Goal: Navigation & Orientation: Understand site structure

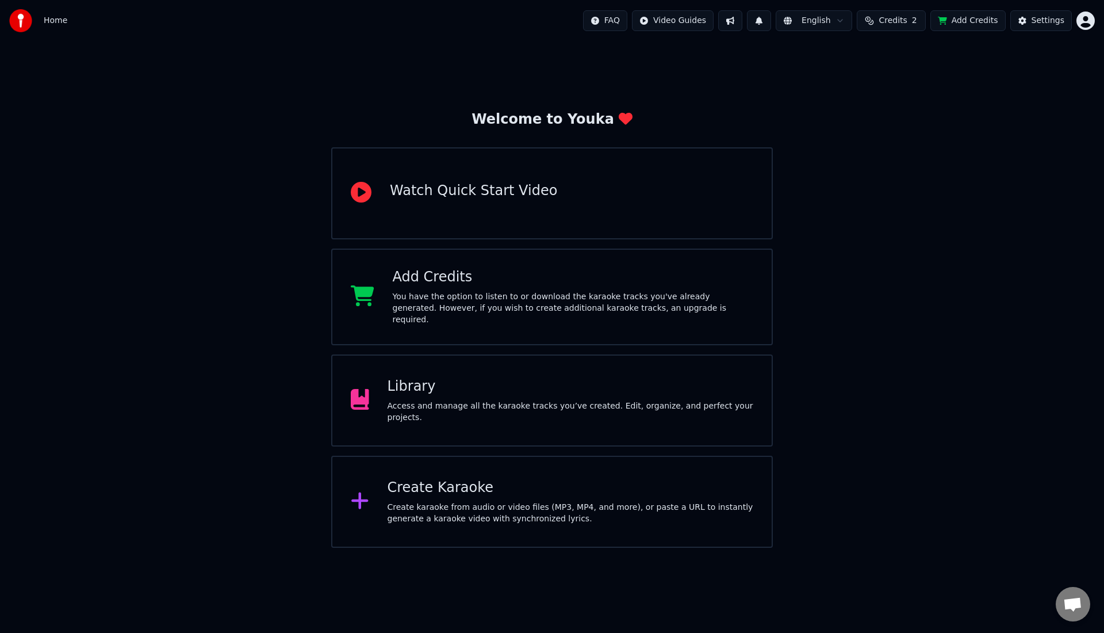
click at [414, 400] on div "Access and manage all the karaoke tracks you’ve created. Edit, organize, and pe…" at bounding box center [571, 411] width 366 height 23
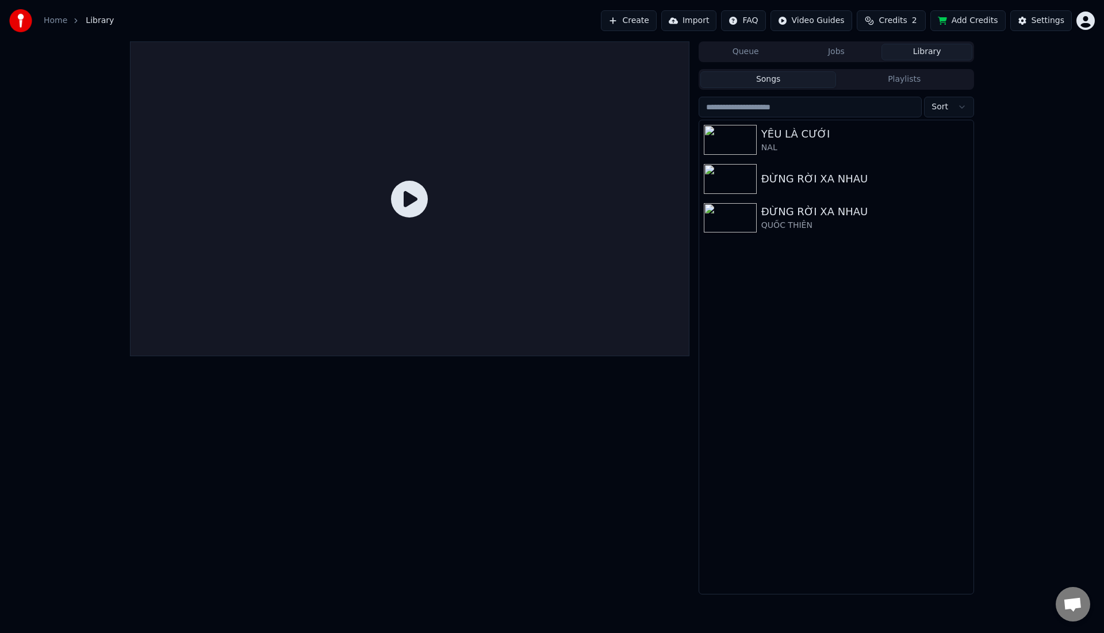
click at [89, 23] on span "Library" at bounding box center [100, 21] width 28 height 12
click at [58, 20] on link "Home" at bounding box center [56, 21] width 24 height 12
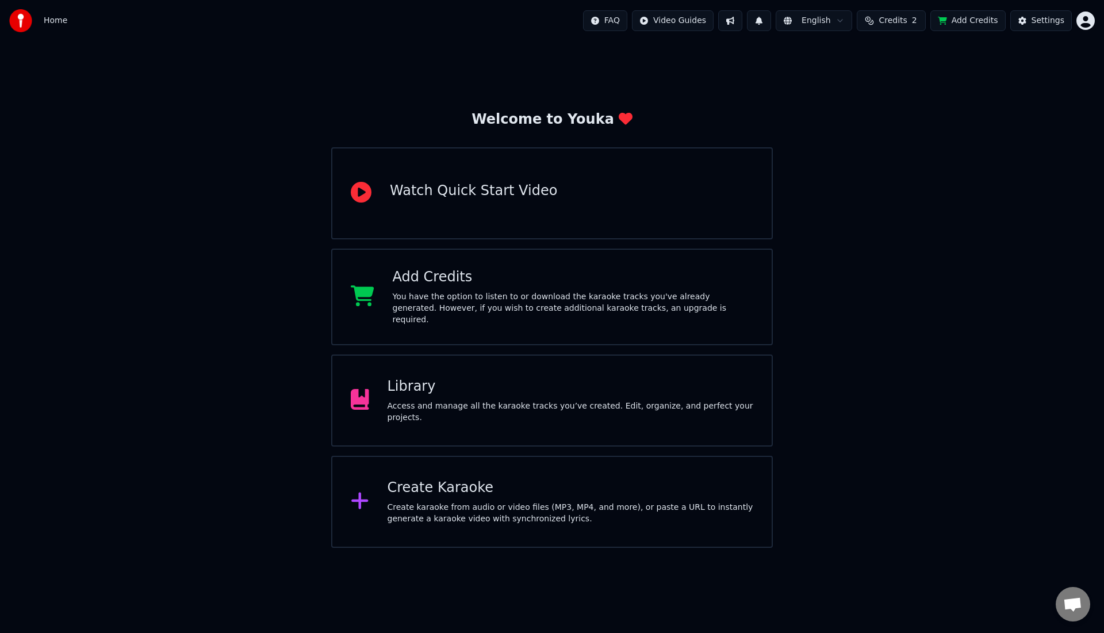
click at [513, 189] on div "Watch Quick Start Video" at bounding box center [473, 191] width 167 height 18
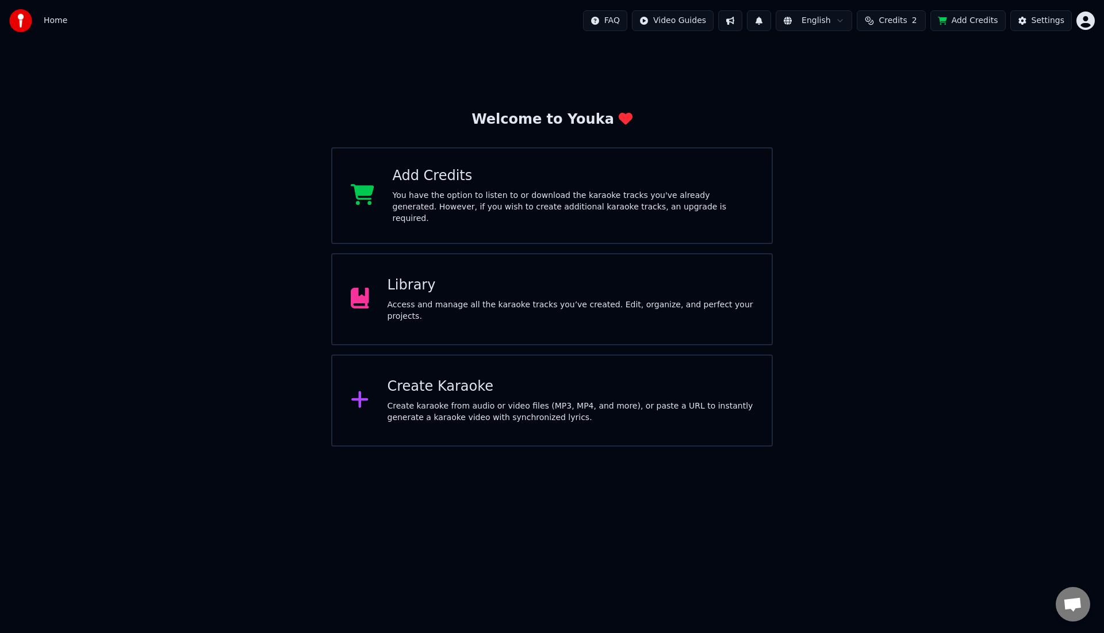
click at [522, 279] on div "Library" at bounding box center [571, 285] width 366 height 18
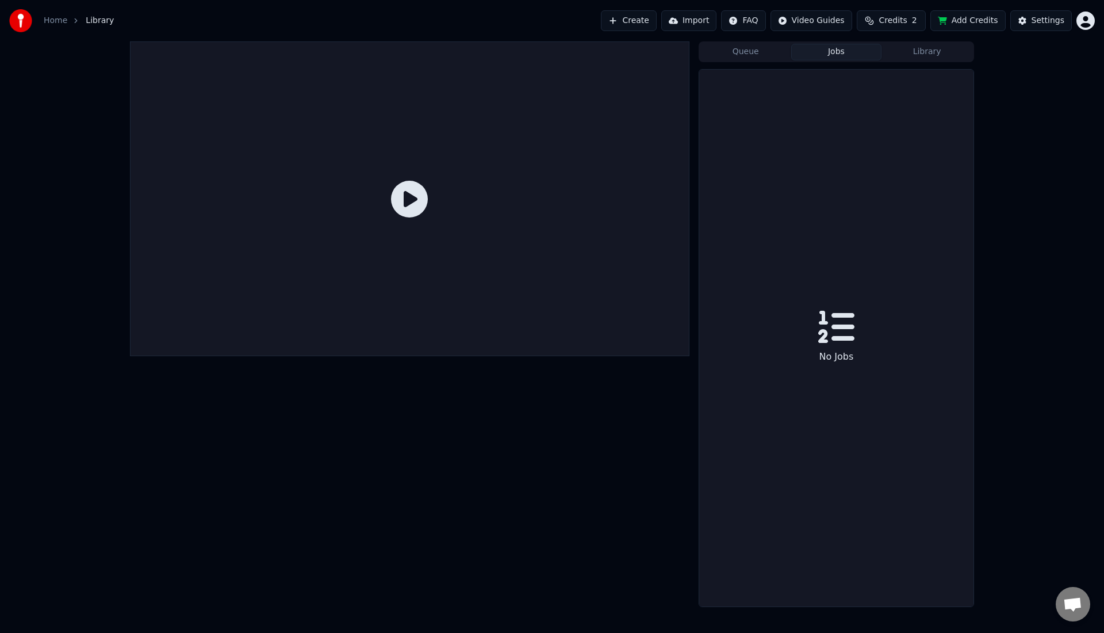
click at [838, 49] on button "Jobs" at bounding box center [836, 52] width 91 height 17
click at [757, 56] on button "Queue" at bounding box center [745, 52] width 91 height 17
click at [828, 53] on button "Jobs" at bounding box center [836, 52] width 91 height 17
click at [905, 51] on button "Library" at bounding box center [927, 52] width 91 height 17
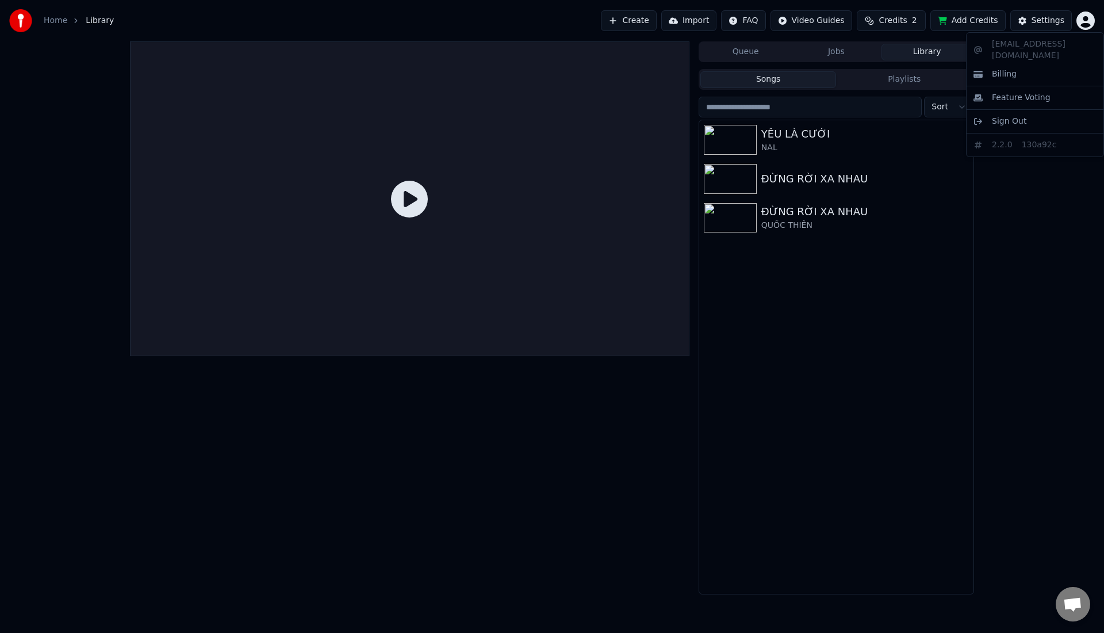
click at [1090, 21] on html "Home Library Create Import FAQ Video Guides Credits 2 Add Credits Settings Queu…" at bounding box center [552, 316] width 1104 height 633
click at [62, 26] on html "Home Library Create Import FAQ Video Guides Credits 2 Add Credits Settings Queu…" at bounding box center [552, 316] width 1104 height 633
click at [63, 25] on link "Home" at bounding box center [56, 21] width 24 height 12
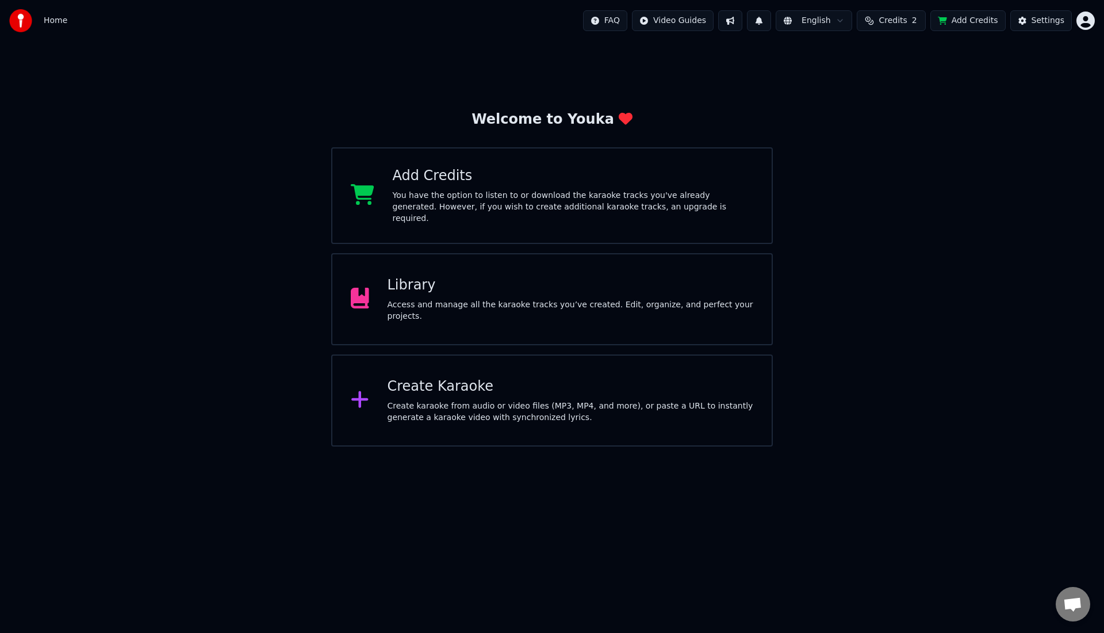
click at [553, 126] on div "Welcome to Youka" at bounding box center [552, 119] width 161 height 18
click at [1039, 20] on div "Settings" at bounding box center [1048, 21] width 33 height 12
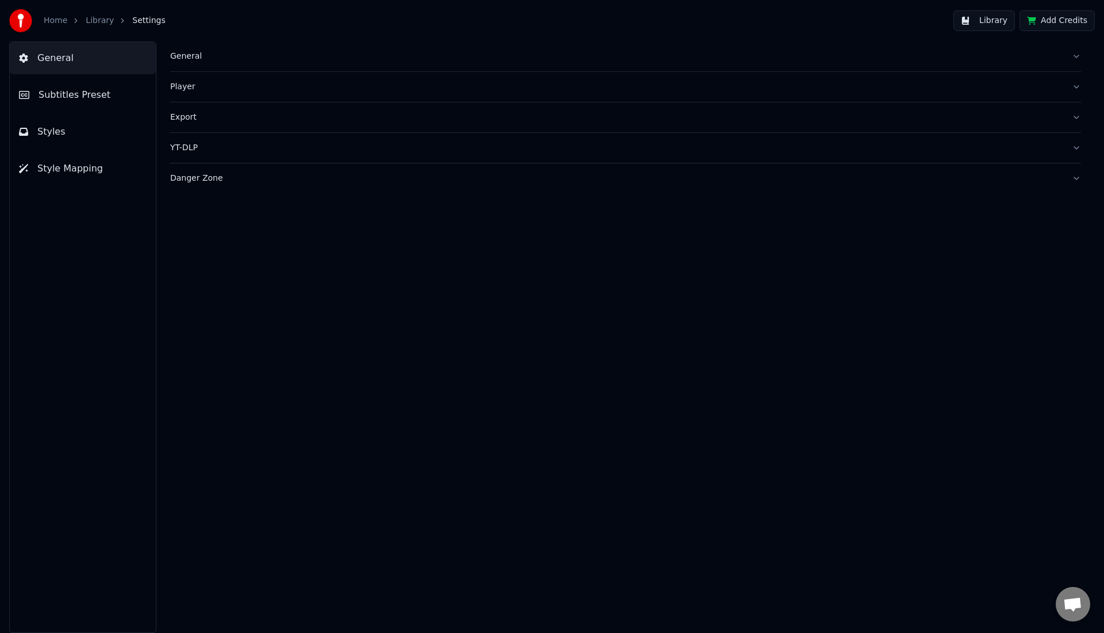
click at [183, 59] on div "General" at bounding box center [616, 57] width 892 height 12
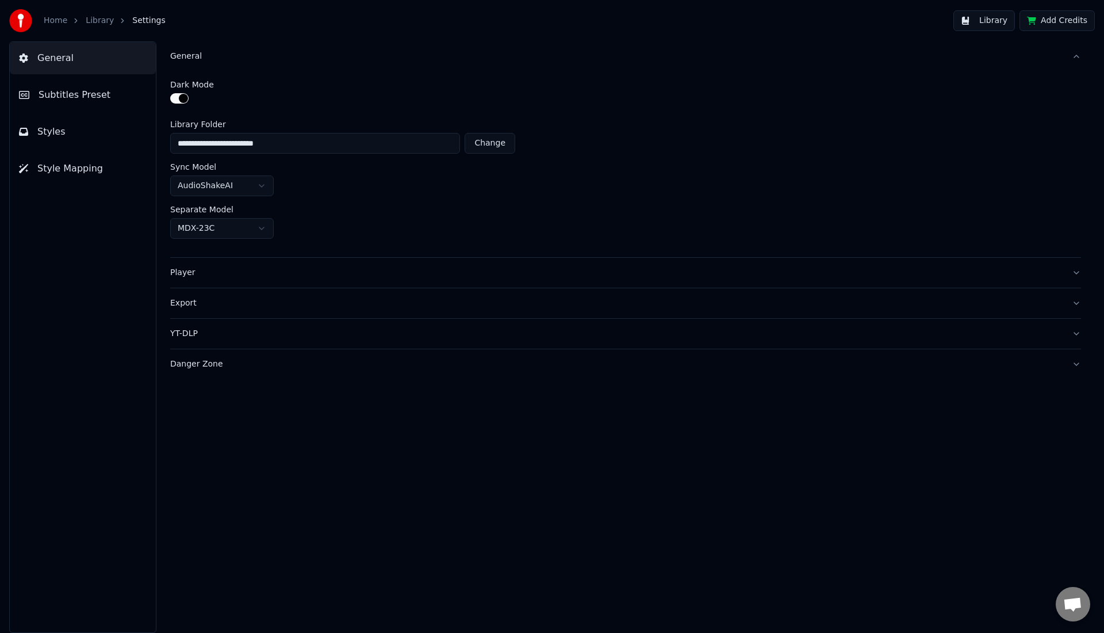
click at [183, 59] on div "General" at bounding box center [616, 57] width 892 height 12
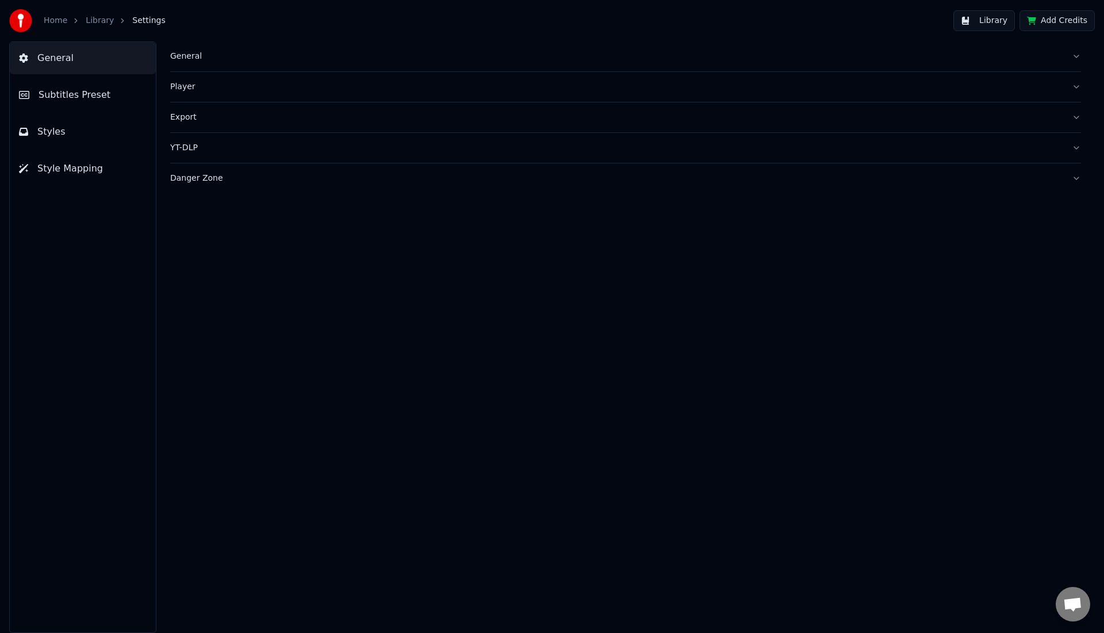
click at [174, 120] on div "Export" at bounding box center [616, 118] width 892 height 12
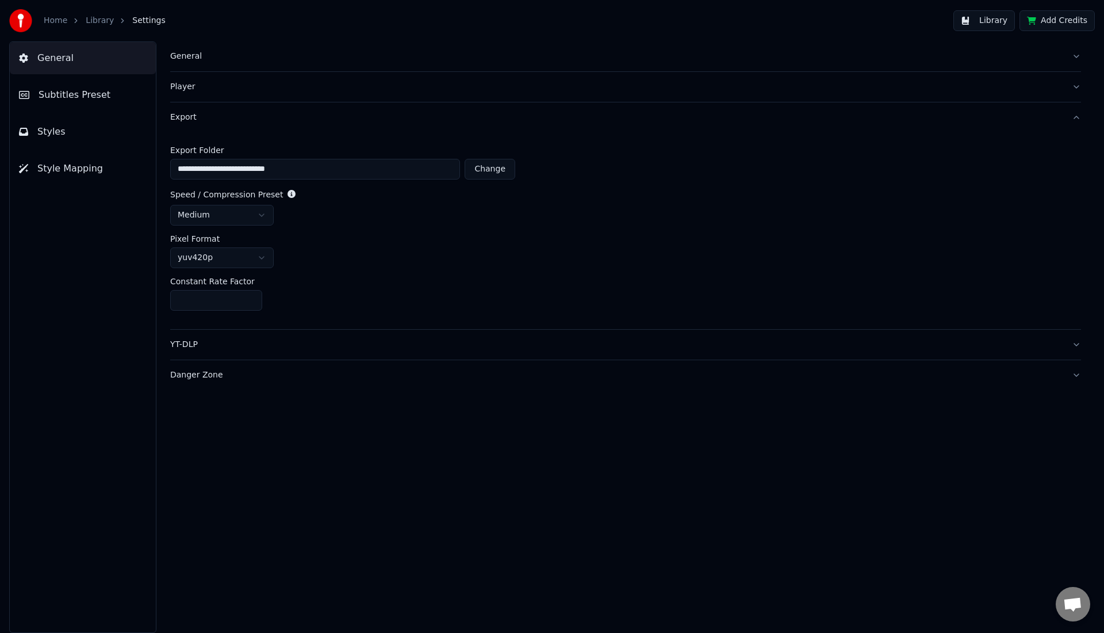
click at [174, 120] on div "Export" at bounding box center [616, 118] width 892 height 12
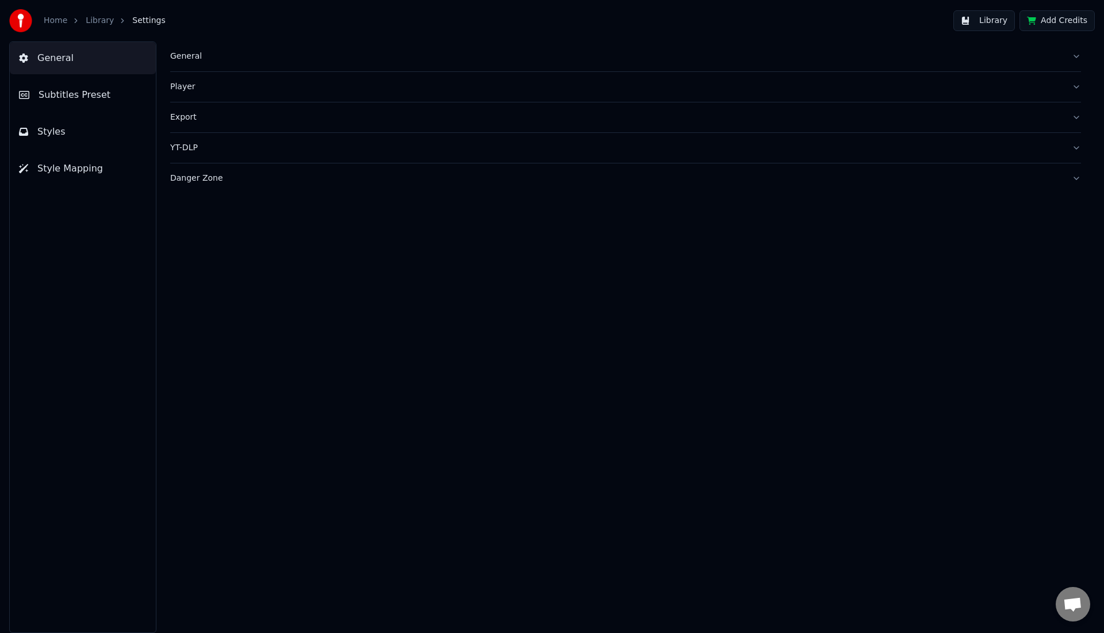
click at [69, 98] on span "Subtitles Preset" at bounding box center [75, 95] width 72 height 14
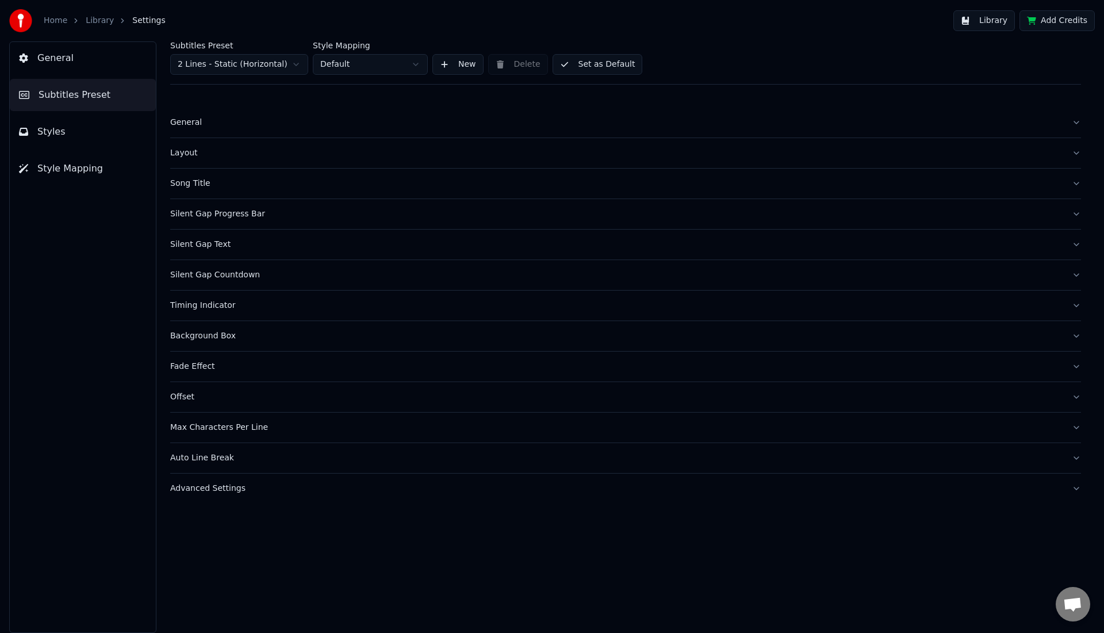
click at [52, 140] on button "Styles" at bounding box center [83, 132] width 146 height 32
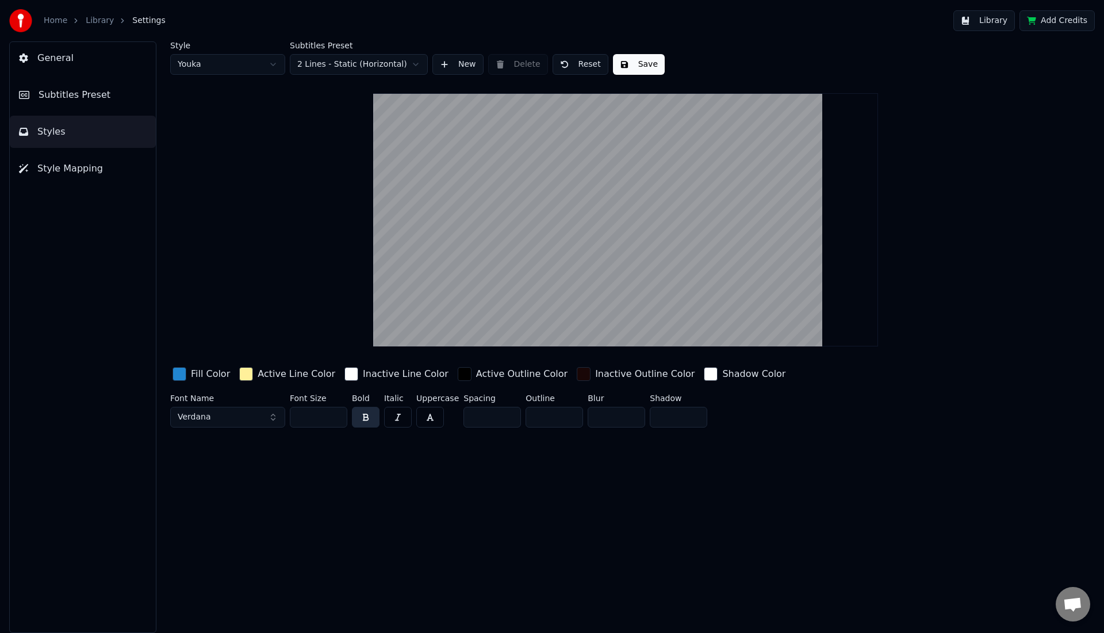
click at [47, 171] on span "Style Mapping" at bounding box center [70, 169] width 66 height 14
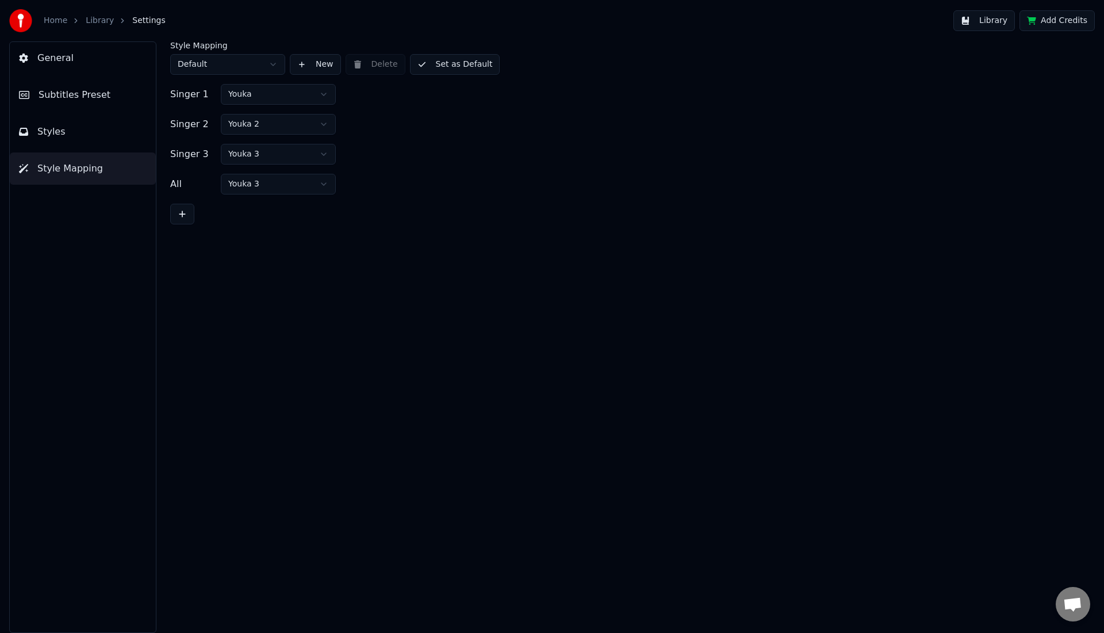
click at [75, 59] on button "General" at bounding box center [83, 58] width 146 height 32
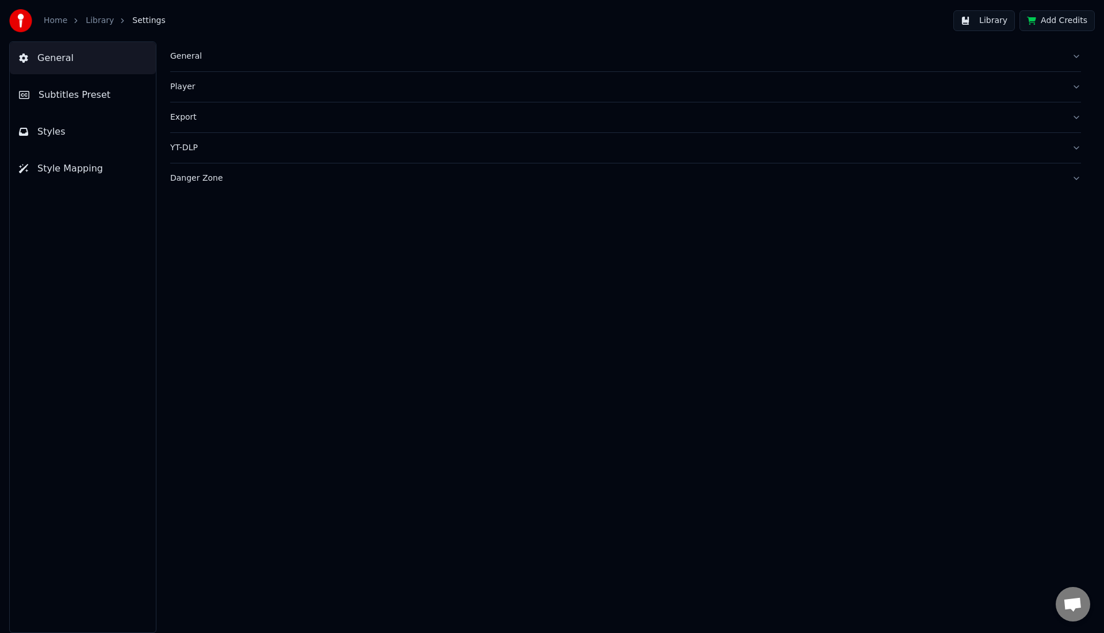
click at [104, 18] on link "Library" at bounding box center [100, 21] width 28 height 12
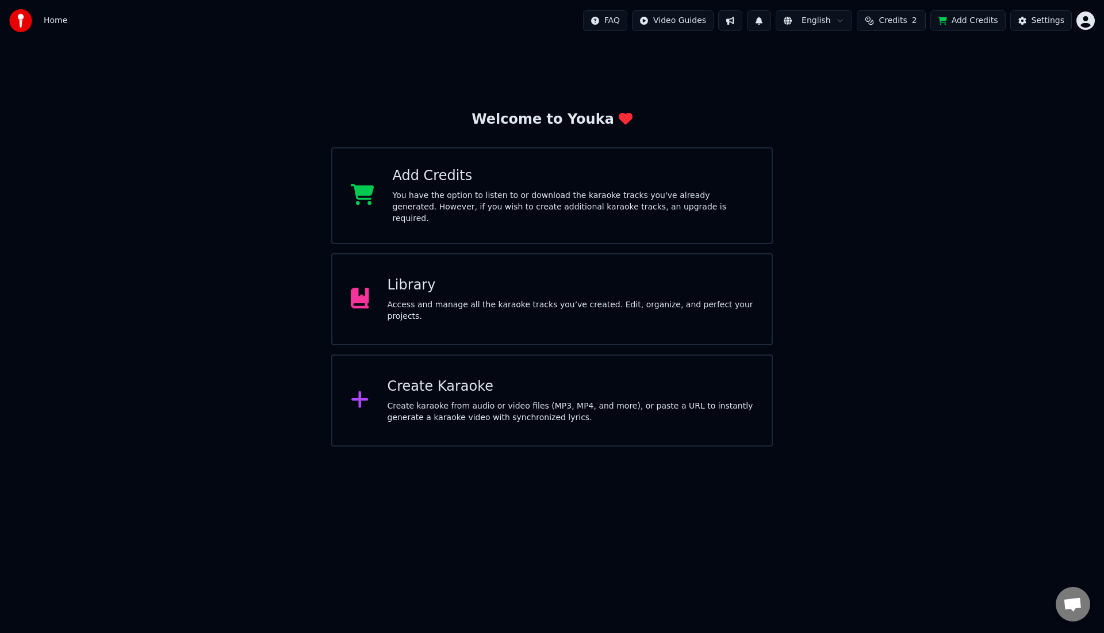
click at [689, 306] on div "Access and manage all the karaoke tracks you’ve created. Edit, organize, and pe…" at bounding box center [571, 310] width 366 height 23
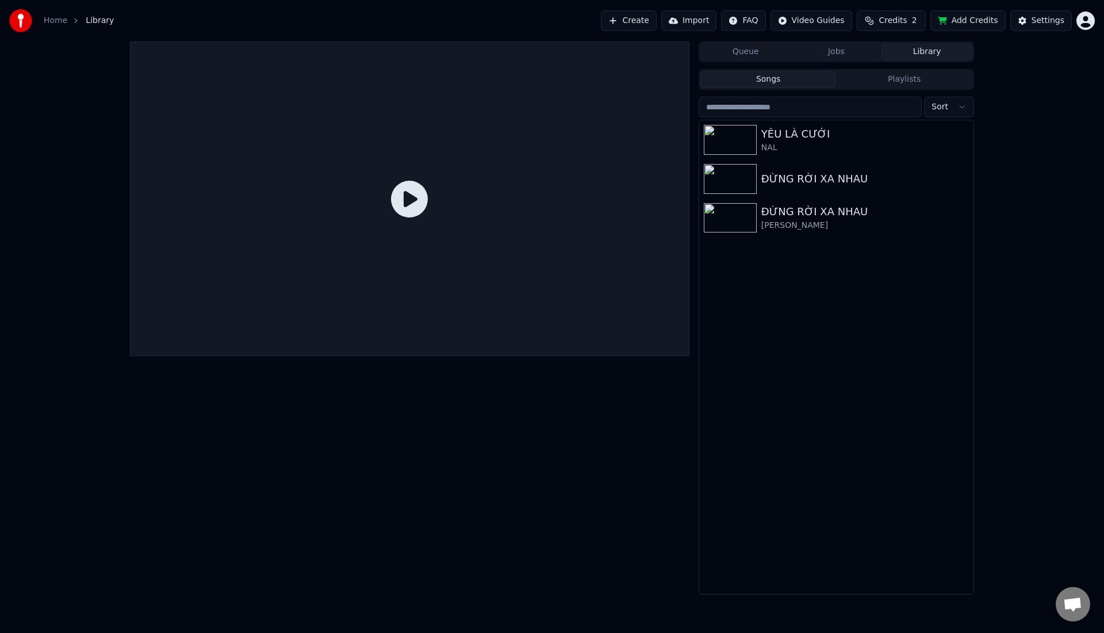
click at [899, 82] on button "Playlists" at bounding box center [904, 79] width 136 height 17
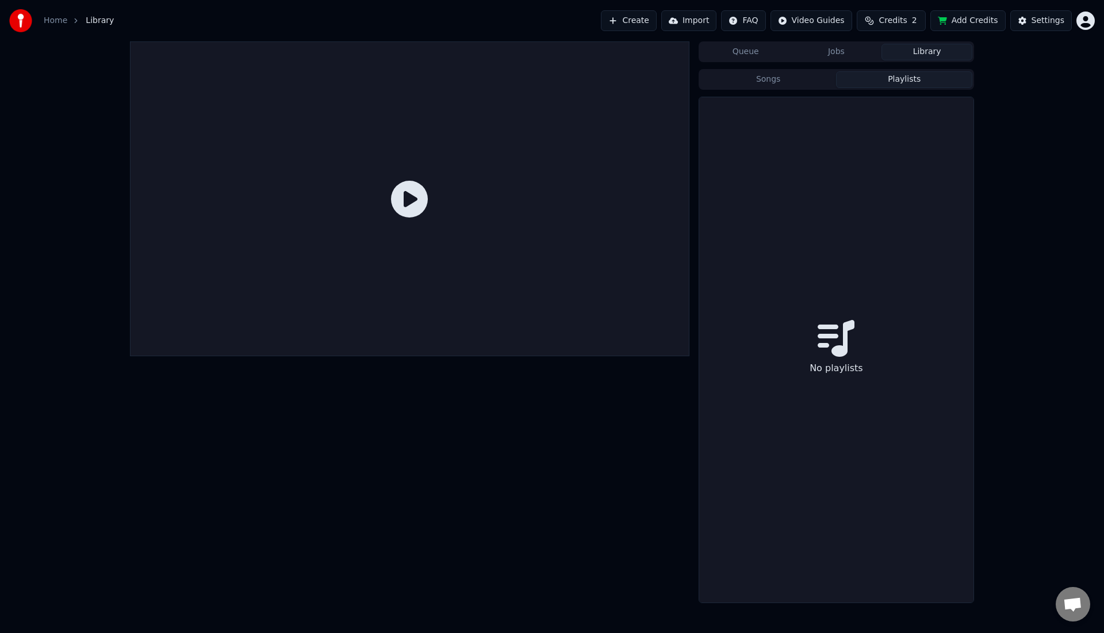
click at [844, 48] on button "Jobs" at bounding box center [836, 52] width 91 height 17
click at [765, 55] on button "Queue" at bounding box center [745, 52] width 91 height 17
click at [1087, 21] on html "Home Library Create Import FAQ Video Guides Credits 2 Add Credits Settings Queu…" at bounding box center [552, 316] width 1104 height 633
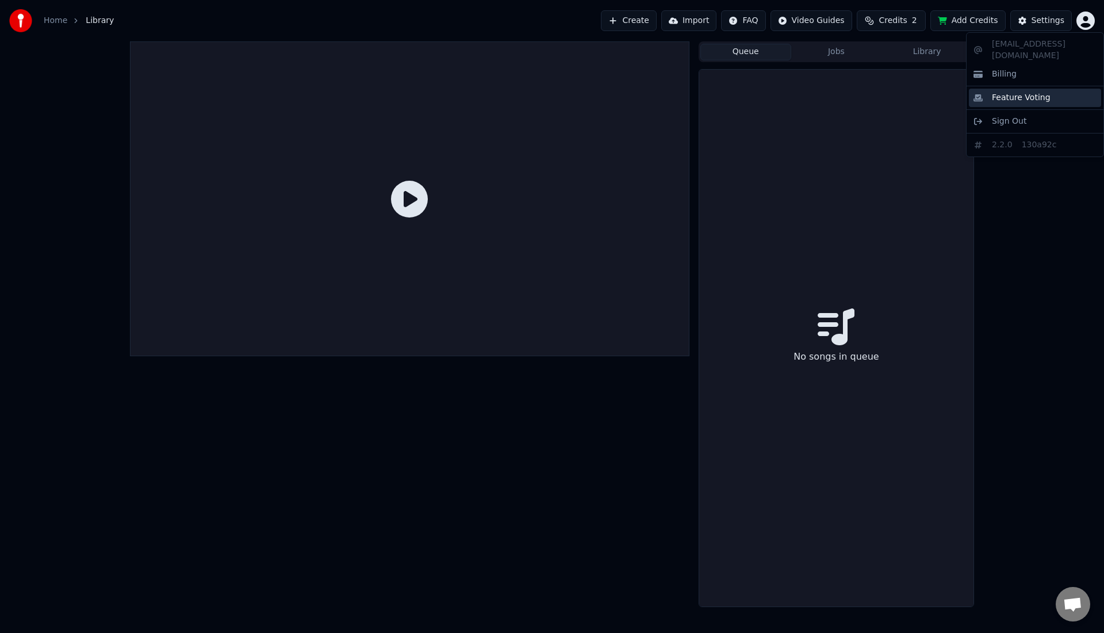
drag, startPoint x: 1024, startPoint y: 66, endPoint x: 1025, endPoint y: 78, distance: 12.1
click at [1025, 78] on div "[EMAIL_ADDRESS][DOMAIN_NAME] Billing Feature Voting Sign Out 2.2.0 130a92c" at bounding box center [1035, 94] width 138 height 125
